Goal: Task Accomplishment & Management: Use online tool/utility

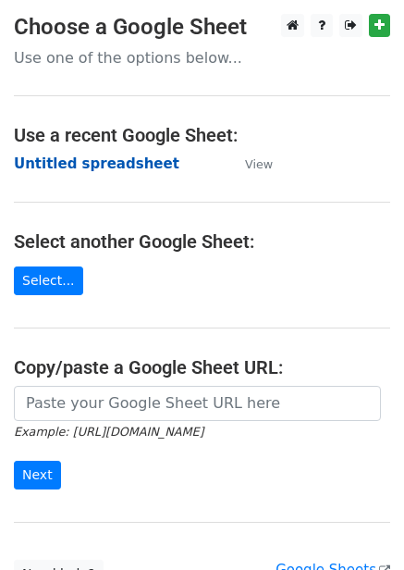
click at [121, 167] on strong "Untitled spreadsheet" at bounding box center [97, 163] width 166 height 17
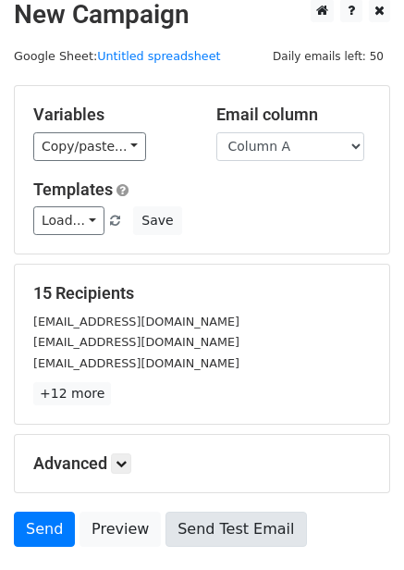
scroll to position [149, 0]
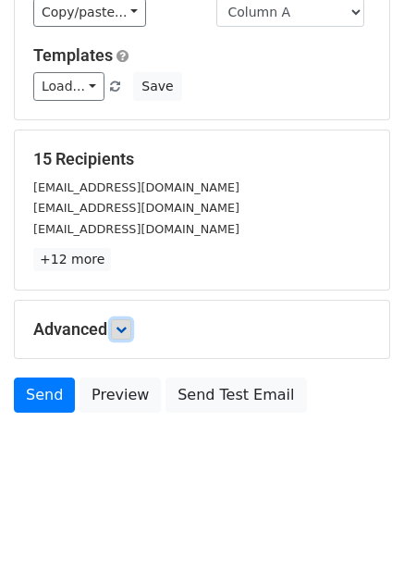
click at [122, 336] on link at bounding box center [121, 329] width 20 height 20
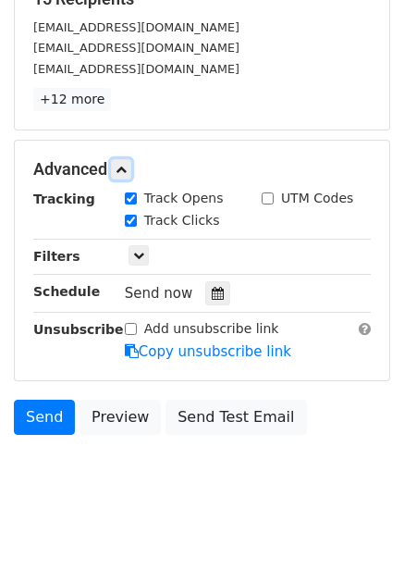
scroll to position [319, 0]
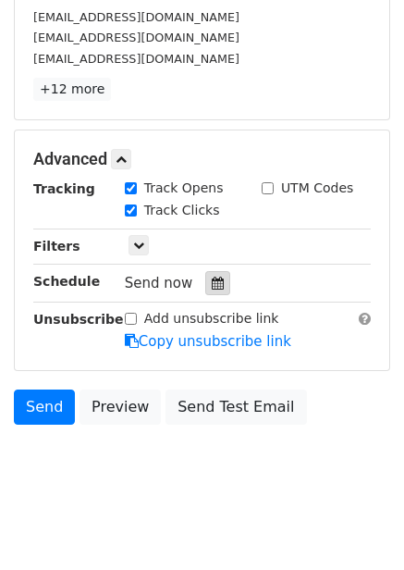
click at [212, 288] on icon at bounding box center [218, 283] width 12 height 13
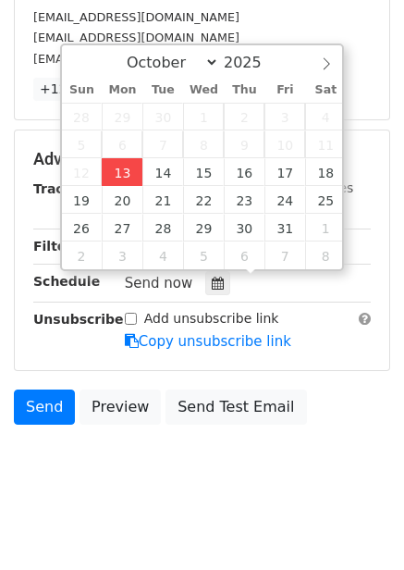
type input "2025-10-13 13:19"
type input "01"
type input "19"
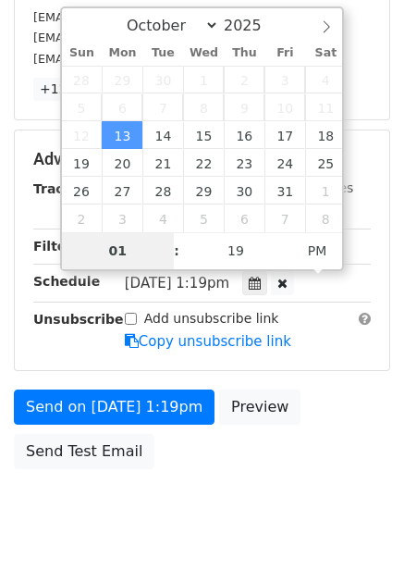
type input "4"
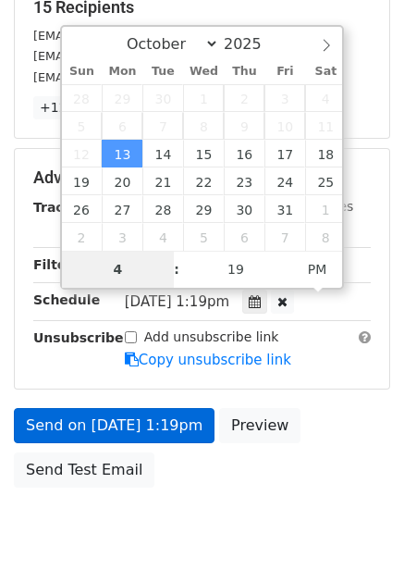
scroll to position [319, 0]
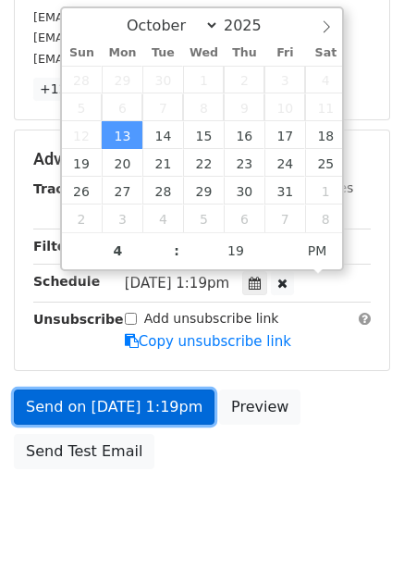
type input "2025-10-13 16:19"
drag, startPoint x: 160, startPoint y: 405, endPoint x: 165, endPoint y: 430, distance: 25.4
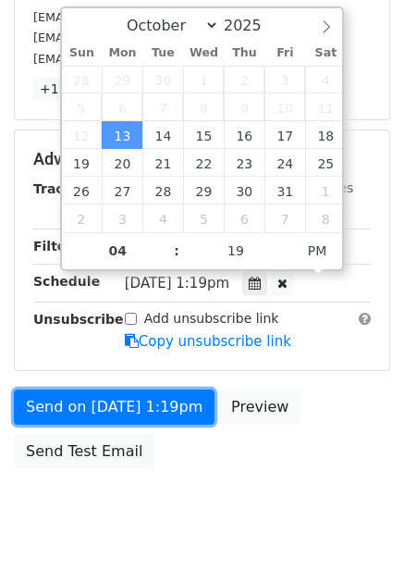
click at [160, 406] on link "Send on Oct 13 at 1:19pm" at bounding box center [114, 407] width 201 height 35
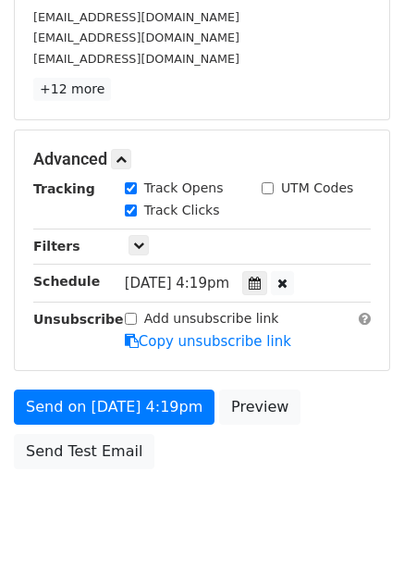
scroll to position [301, 0]
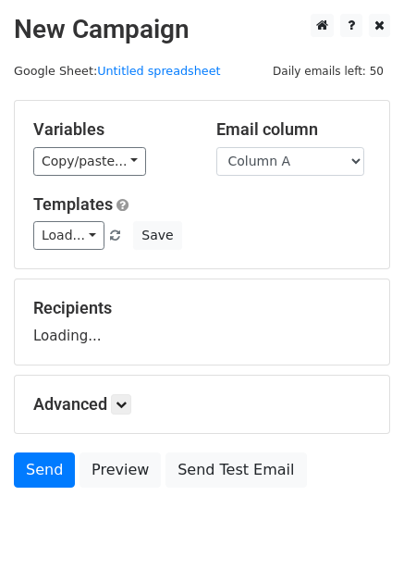
select select "Column B"
click at [217, 147] on select "Column A Column B Column C Column D Column E Column F" at bounding box center [291, 161] width 148 height 29
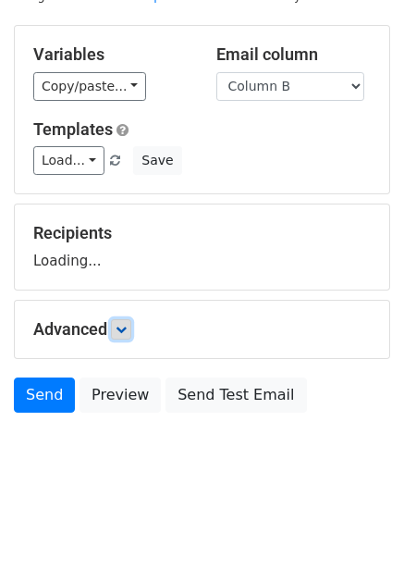
click at [121, 330] on icon at bounding box center [121, 329] width 11 height 11
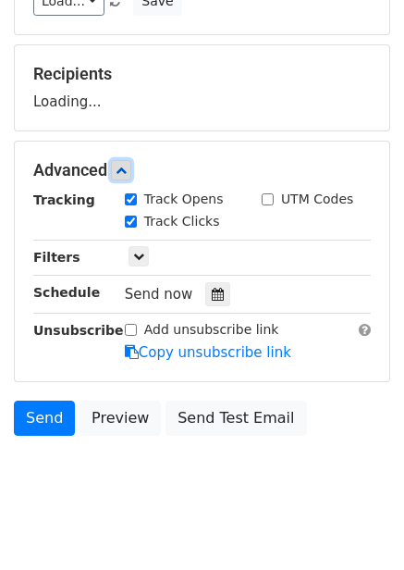
scroll to position [241, 0]
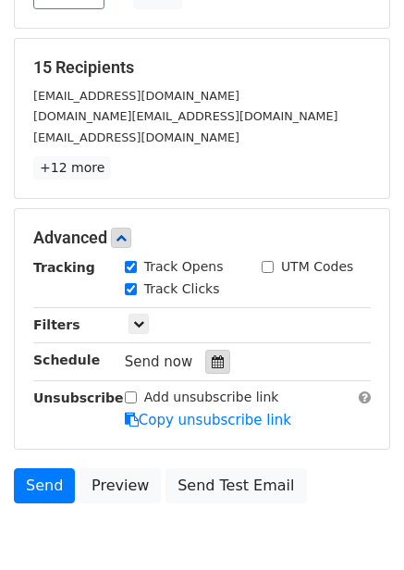
click at [206, 353] on div at bounding box center [217, 362] width 25 height 24
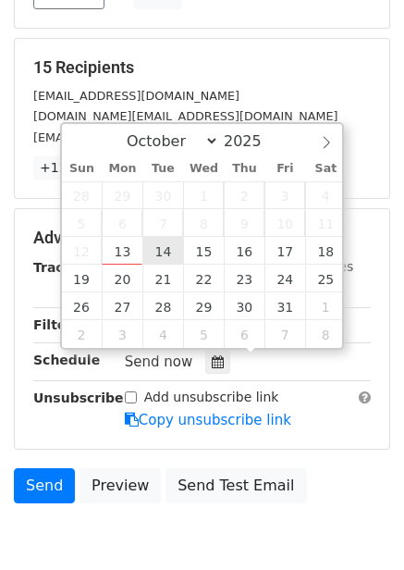
type input "2025-10-14 12:00"
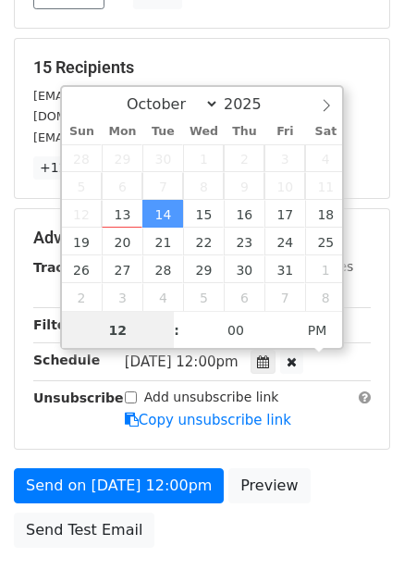
scroll to position [1, 0]
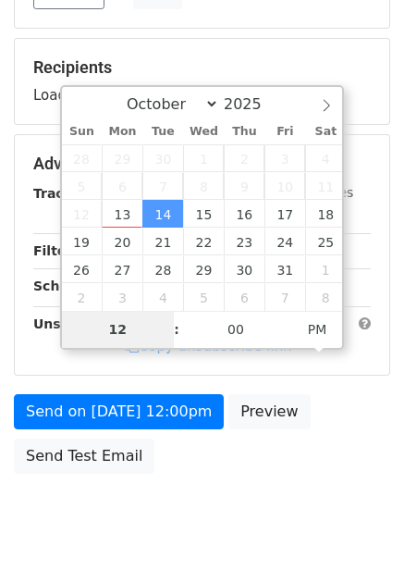
type input "5"
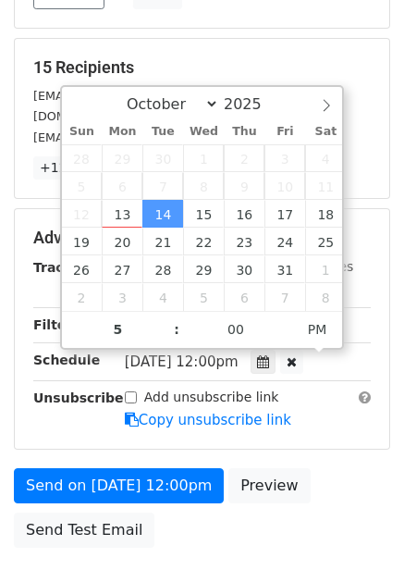
type input "2025-10-14 17:00"
drag, startPoint x: 256, startPoint y: 457, endPoint x: 260, endPoint y: 473, distance: 16.2
click at [257, 458] on form "Variables Copy/paste... {{Column A}} {{Column B}} {{Column C}} {{Column D}} {{C…" at bounding box center [202, 208] width 377 height 698
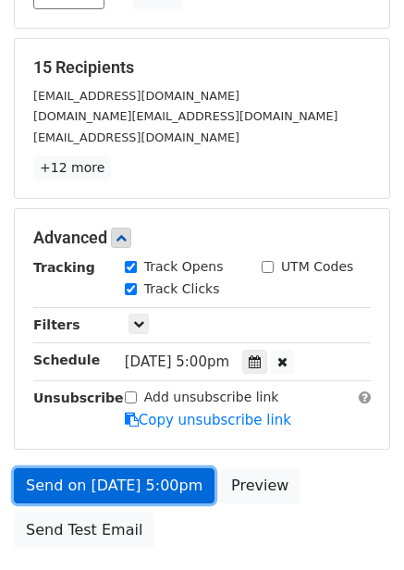
click at [167, 476] on link "Send on Oct 14 at 5:00pm" at bounding box center [114, 485] width 201 height 35
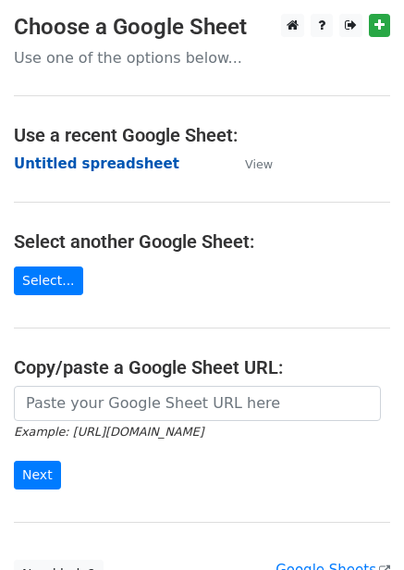
click at [127, 159] on strong "Untitled spreadsheet" at bounding box center [97, 163] width 166 height 17
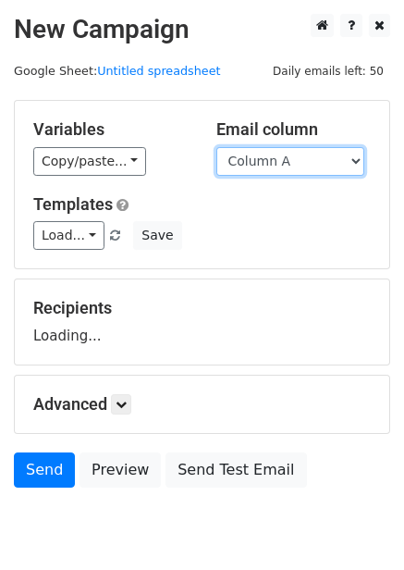
click at [287, 170] on select "Column A Column B Column C Column D Column E Column F" at bounding box center [291, 161] width 148 height 29
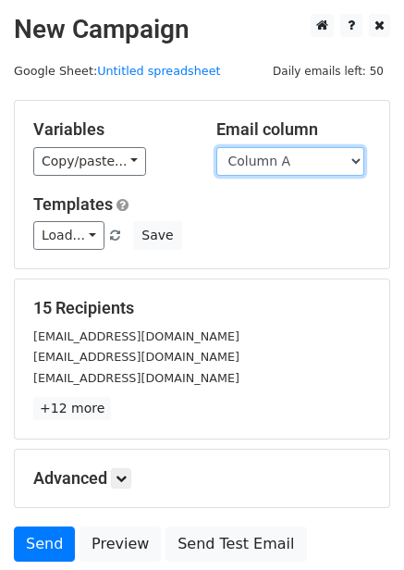
click at [289, 167] on select "Column A Column B Column C Column D Column E Column F" at bounding box center [291, 161] width 148 height 29
select select "Column C"
click at [217, 147] on select "Column A Column B Column C Column D Column E Column F" at bounding box center [291, 161] width 148 height 29
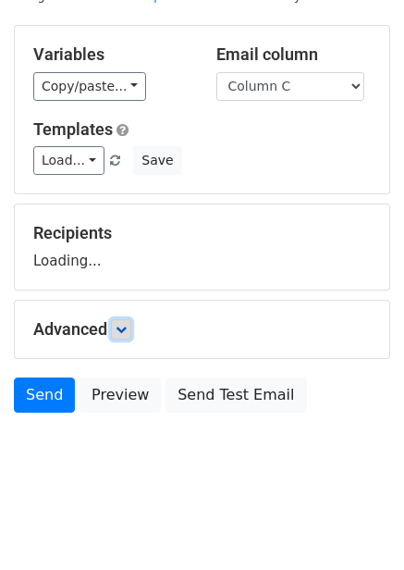
click at [122, 339] on link at bounding box center [121, 329] width 20 height 20
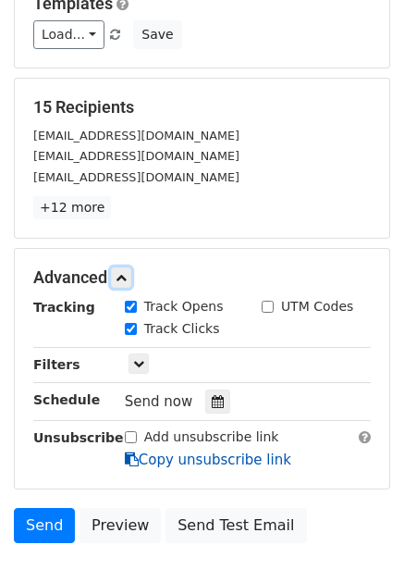
scroll to position [301, 0]
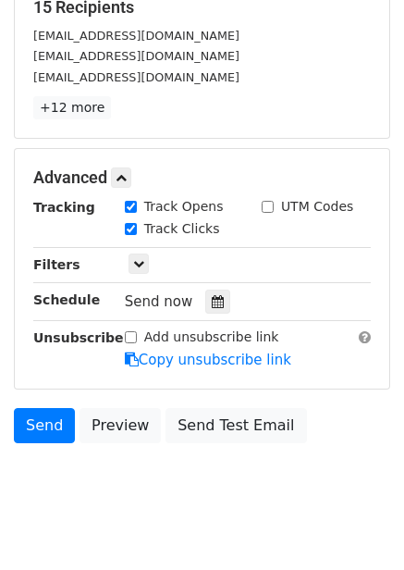
click at [210, 290] on div "Send now" at bounding box center [233, 302] width 217 height 25
click at [212, 302] on icon at bounding box center [218, 301] width 12 height 13
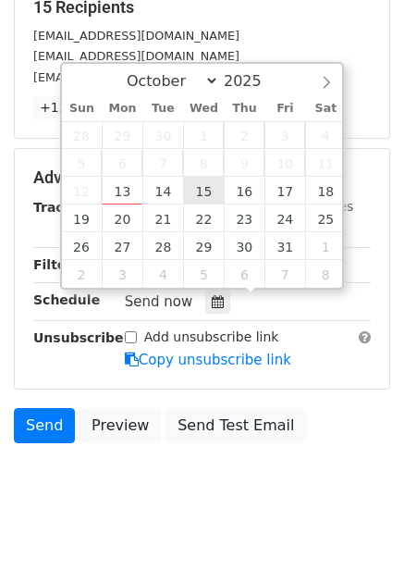
type input "2025-10-15 12:00"
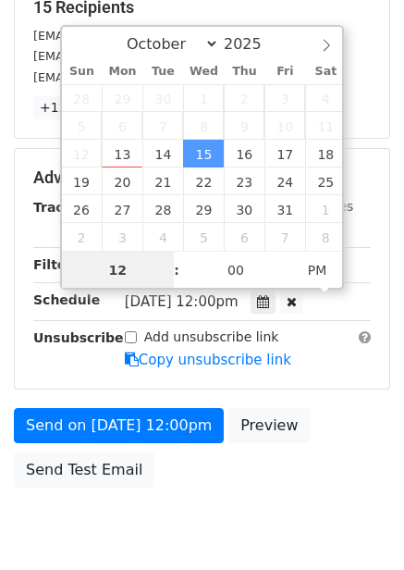
scroll to position [1, 0]
type input "6"
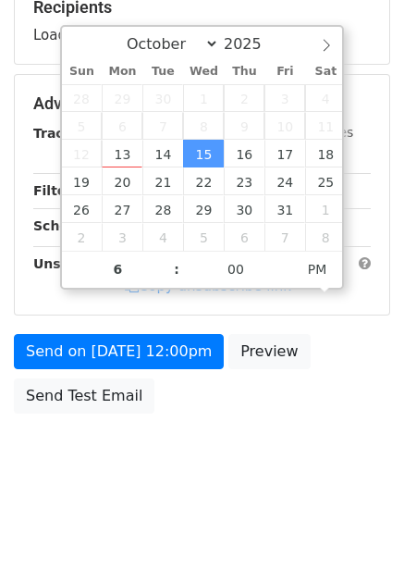
type input "2025-10-15 18:00"
drag, startPoint x: 265, startPoint y: 395, endPoint x: 267, endPoint y: 406, distance: 11.3
click at [266, 400] on div "Send on Oct 15 at 12:00pm Preview Send Test Email" at bounding box center [202, 378] width 404 height 89
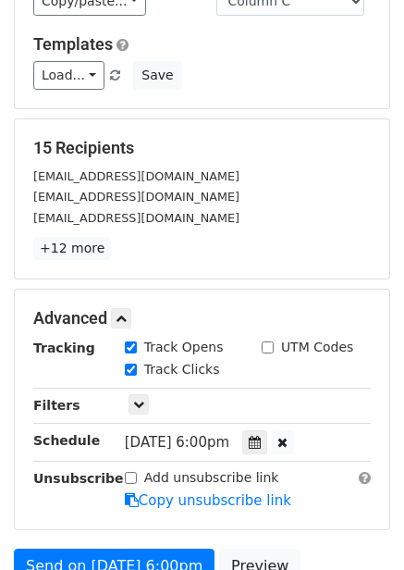
scroll to position [375, 0]
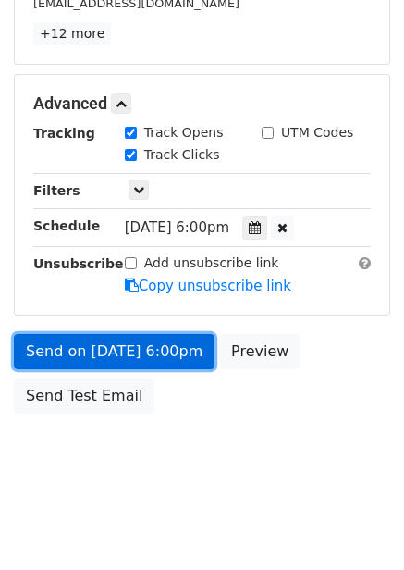
click at [180, 346] on link "Send on Oct 15 at 6:00pm" at bounding box center [114, 351] width 201 height 35
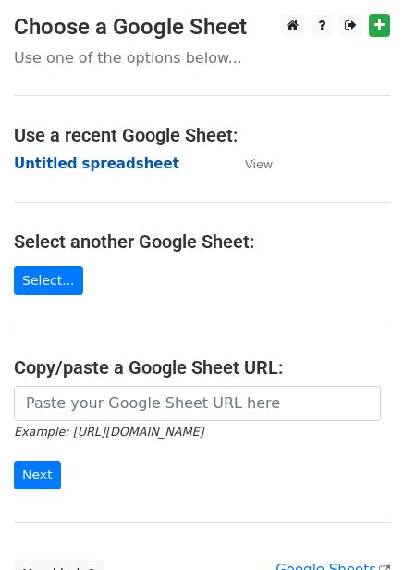
click at [106, 167] on strong "Untitled spreadsheet" at bounding box center [97, 163] width 166 height 17
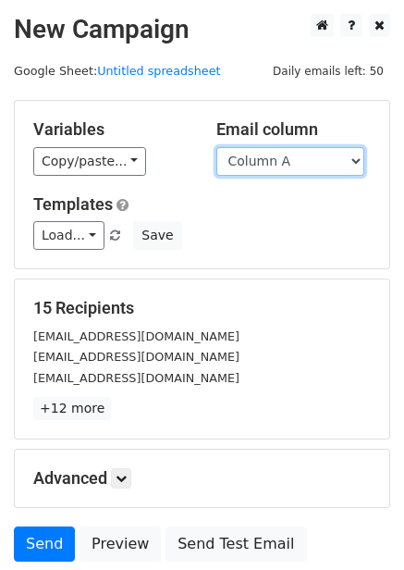
click at [330, 158] on select "Column A Column B Column C Column D Column E Column F" at bounding box center [291, 161] width 148 height 29
select select "Column D"
click at [217, 147] on select "Column A Column B Column C Column D Column E Column F" at bounding box center [291, 161] width 148 height 29
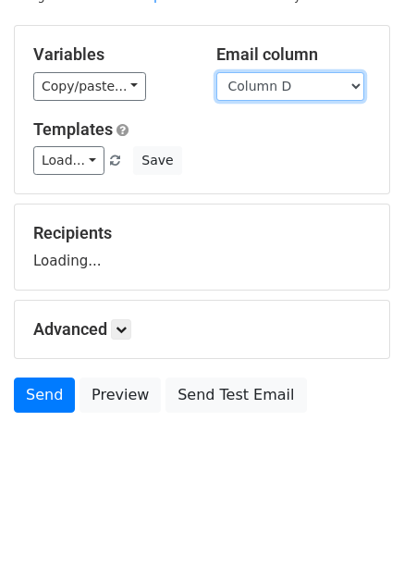
scroll to position [75, 0]
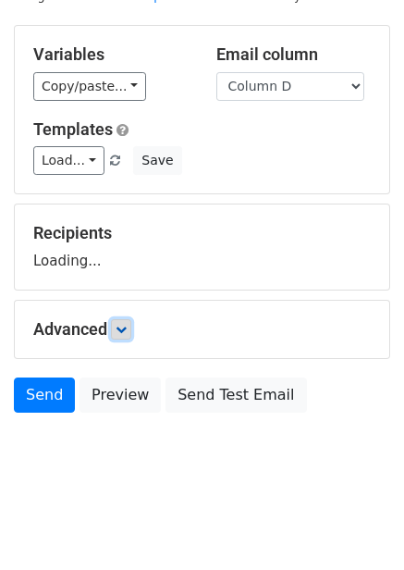
click at [131, 334] on link at bounding box center [121, 329] width 20 height 20
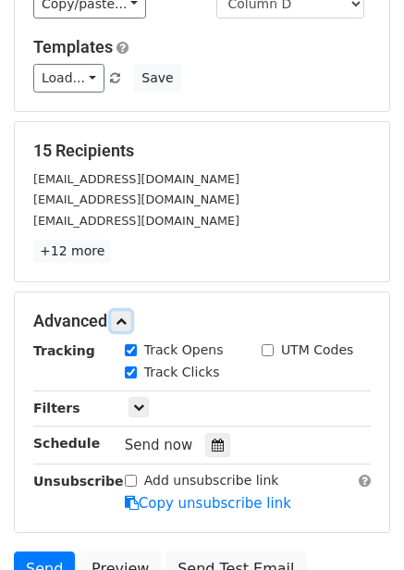
scroll to position [330, 0]
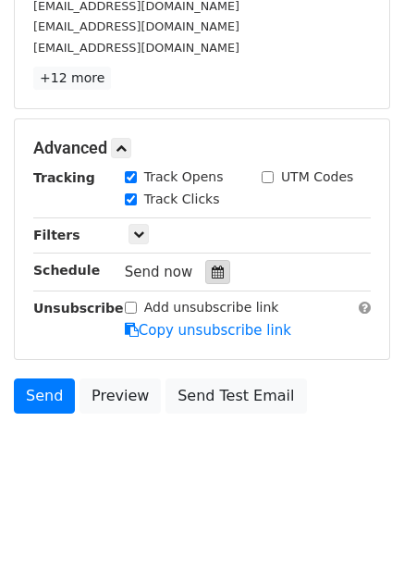
click at [207, 279] on div at bounding box center [217, 272] width 25 height 24
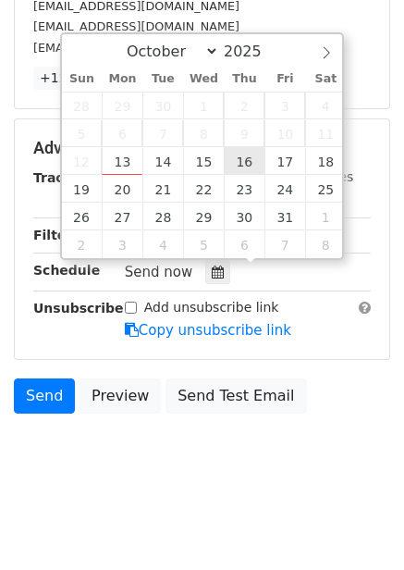
type input "2025-10-16 12:00"
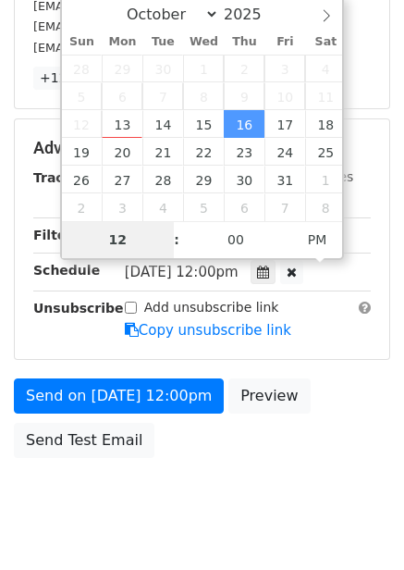
type input "7"
type input "2025-10-16 19:00"
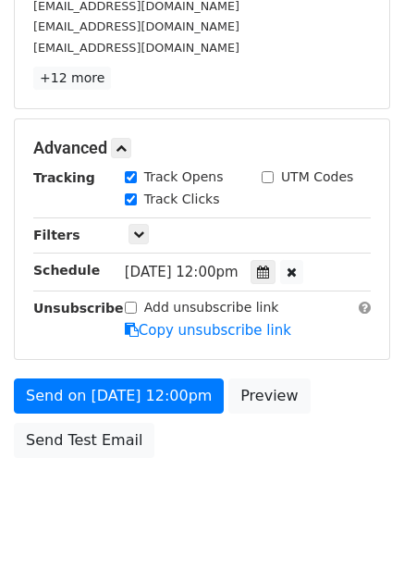
click at [203, 451] on div "Send on Oct 16 at 12:00pm Preview Send Test Email" at bounding box center [202, 422] width 404 height 89
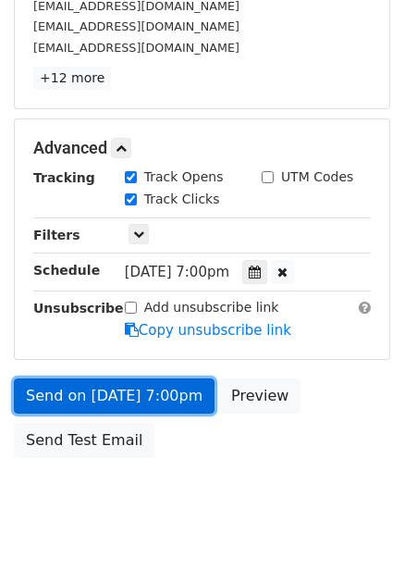
click at [191, 387] on link "Send on Oct 16 at 7:00pm" at bounding box center [114, 395] width 201 height 35
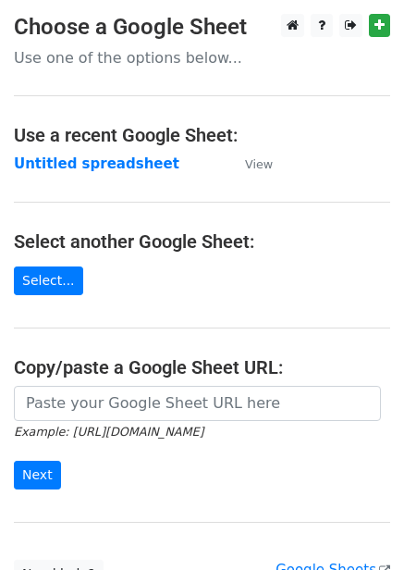
click at [103, 160] on strong "Untitled spreadsheet" at bounding box center [97, 163] width 166 height 17
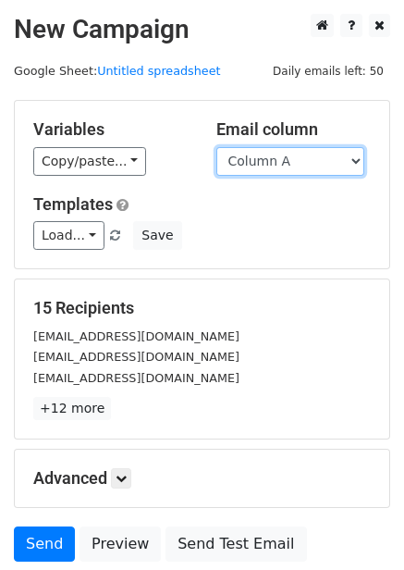
click at [312, 168] on select "Column A Column B Column C Column D Column E Column F" at bounding box center [291, 161] width 148 height 29
select select "Column E"
click at [217, 147] on select "Column A Column B Column C Column D Column E Column F" at bounding box center [291, 161] width 148 height 29
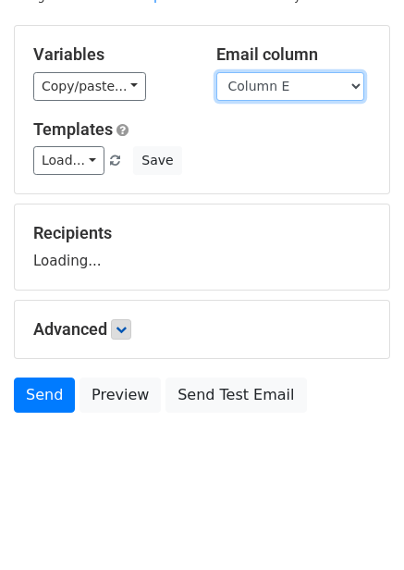
scroll to position [75, 0]
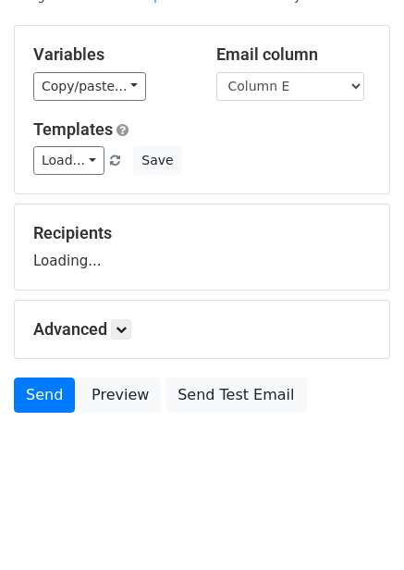
click at [137, 337] on h5 "Advanced" at bounding box center [202, 329] width 338 height 20
click at [124, 330] on icon at bounding box center [121, 329] width 11 height 11
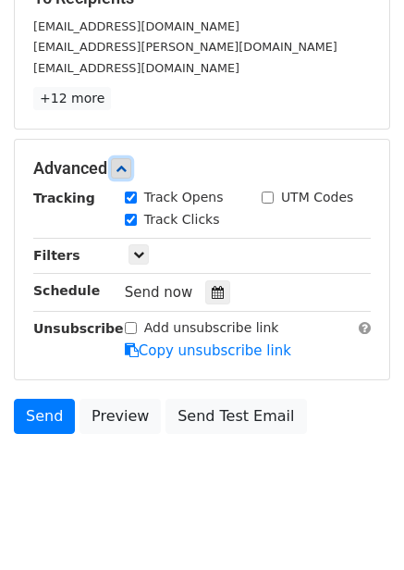
scroll to position [330, 0]
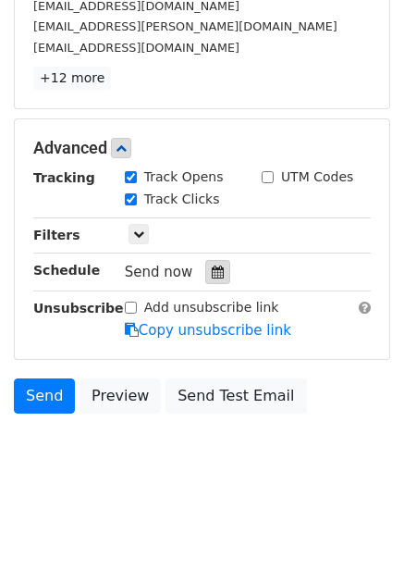
click at [208, 265] on div at bounding box center [217, 272] width 25 height 24
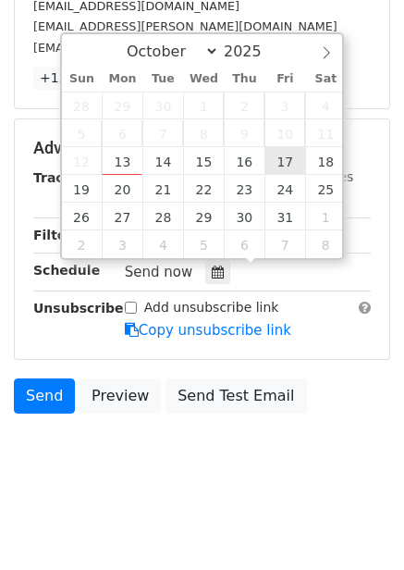
type input "[DATE] 12:00"
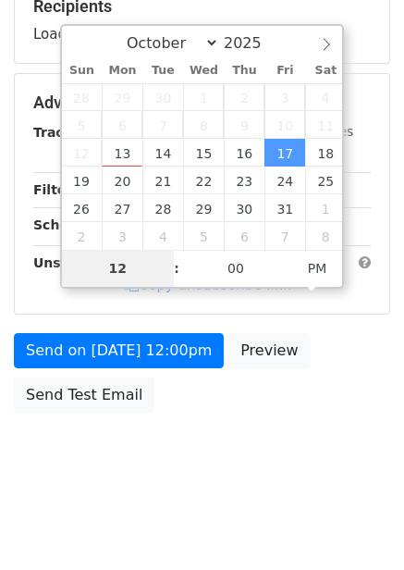
scroll to position [301, 0]
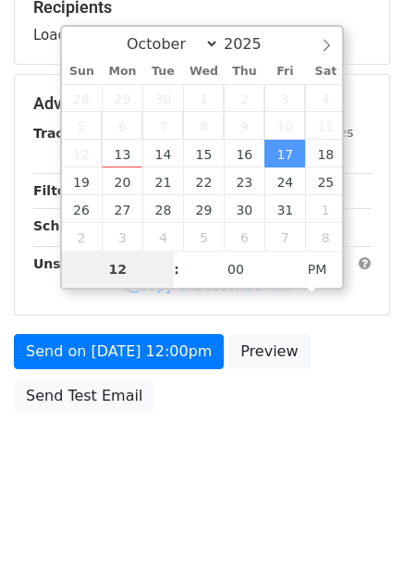
type input "8"
type input "[DATE] 20:00"
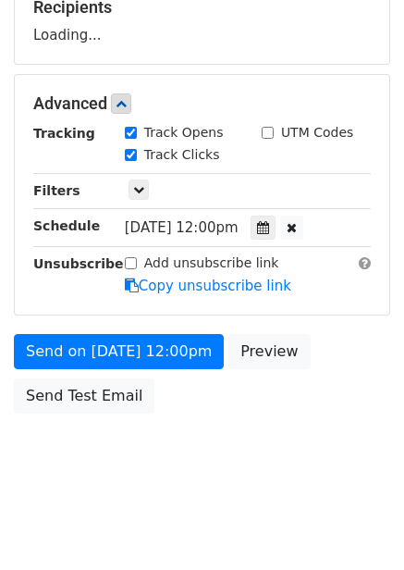
click at [329, 412] on div "Send on [DATE] 12:00pm Preview Send Test Email" at bounding box center [202, 378] width 404 height 89
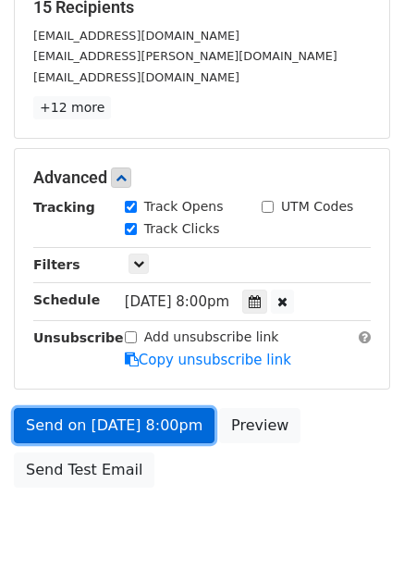
click at [170, 427] on link "Send on [DATE] 8:00pm" at bounding box center [114, 425] width 201 height 35
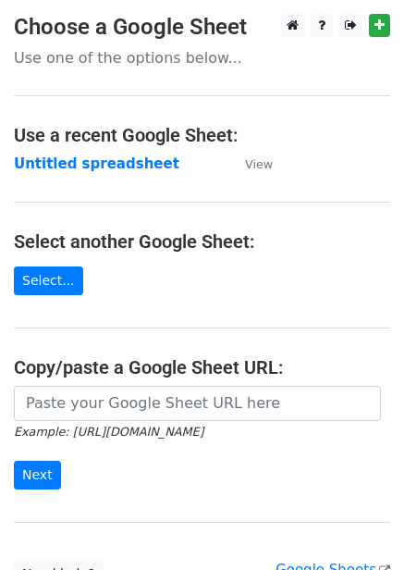
click at [87, 158] on strong "Untitled spreadsheet" at bounding box center [97, 163] width 166 height 17
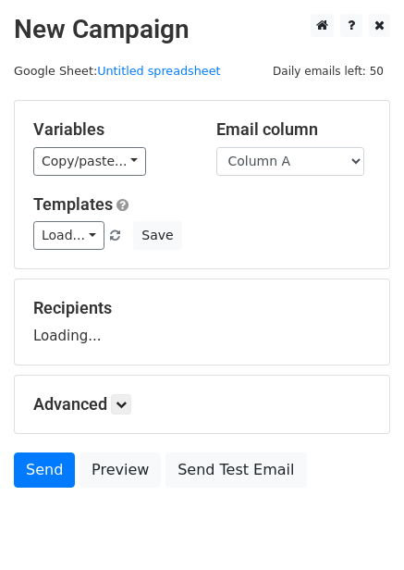
click at [281, 145] on div "Email column Column A Column B Column C Column D Column E Column F" at bounding box center [294, 147] width 183 height 56
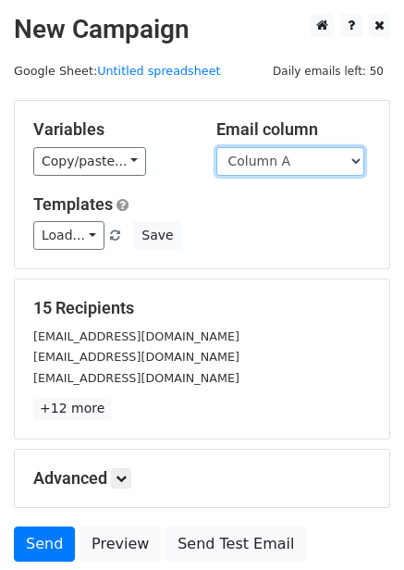
click at [304, 158] on select "Column A Column B Column C Column D Column E Column F" at bounding box center [291, 161] width 148 height 29
select select "Column F"
click at [217, 147] on select "Column A Column B Column C Column D Column E Column F" at bounding box center [291, 161] width 148 height 29
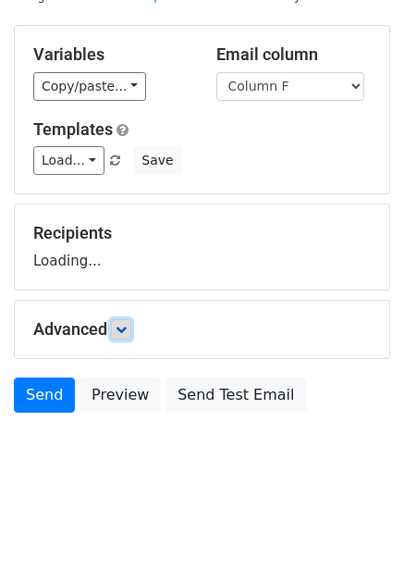
click at [118, 336] on link at bounding box center [121, 329] width 20 height 20
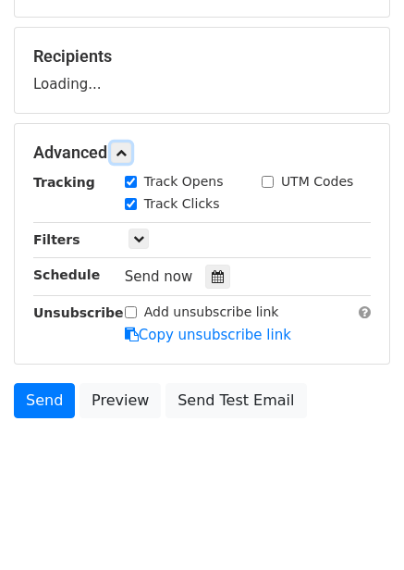
scroll to position [256, 0]
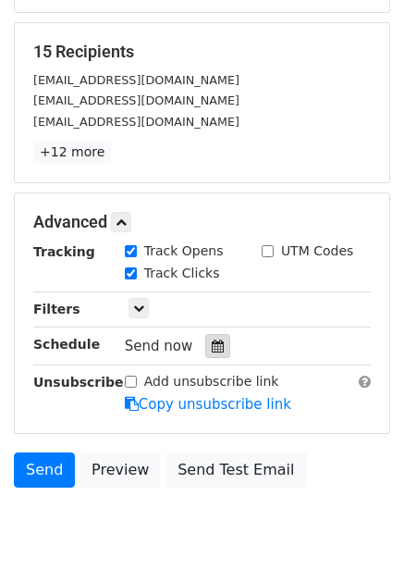
click at [205, 341] on div at bounding box center [217, 346] width 25 height 24
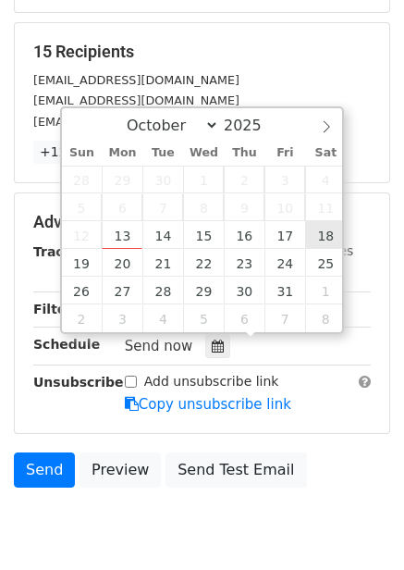
type input "2025-10-18 12:00"
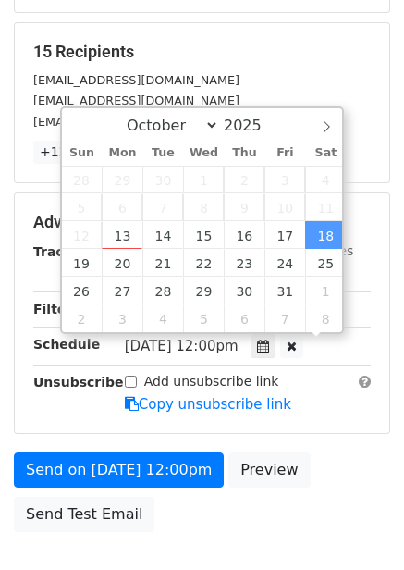
scroll to position [1, 0]
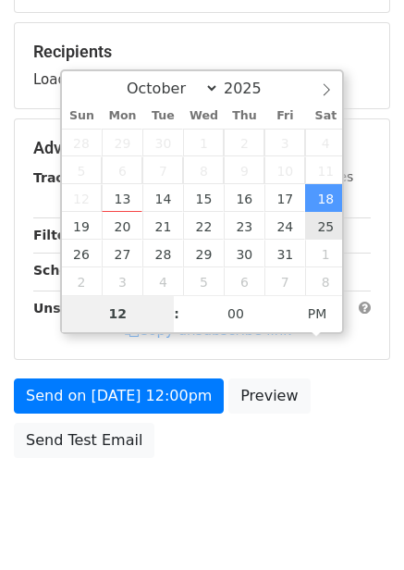
type input "9"
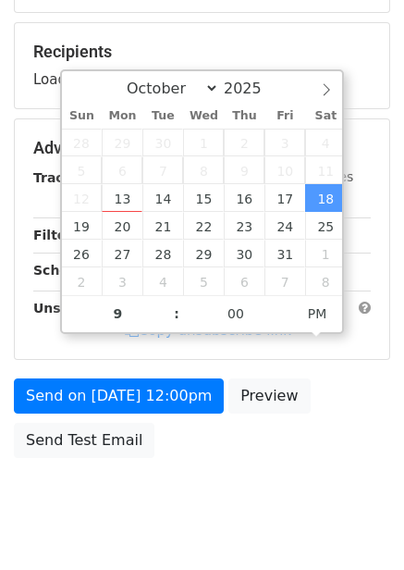
type input "2025-10-18 21:00"
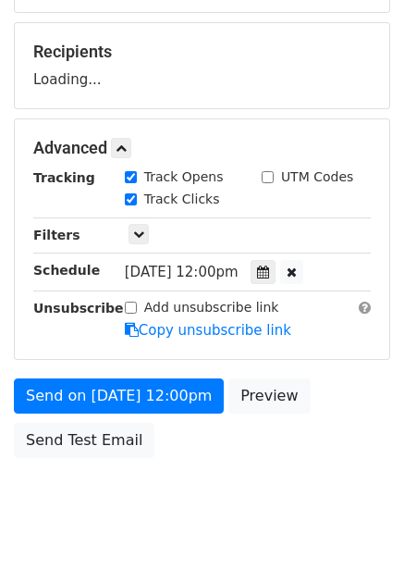
click at [340, 452] on div "Send on Oct 18 at 12:00pm Preview Send Test Email" at bounding box center [202, 422] width 404 height 89
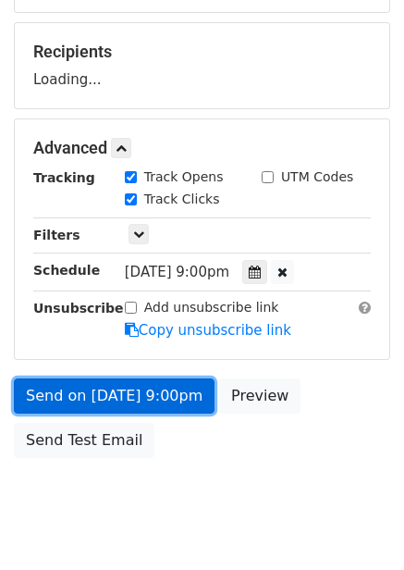
click at [166, 391] on link "Send on Oct 18 at 9:00pm" at bounding box center [114, 395] width 201 height 35
